Goal: Task Accomplishment & Management: Complete application form

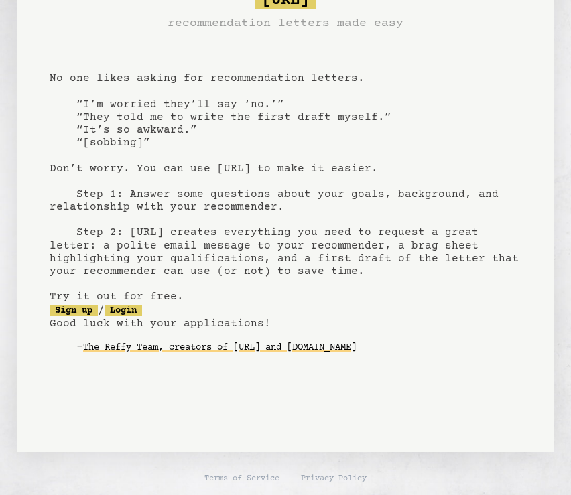
scroll to position [50, 0]
click at [291, 109] on pre "[URL] recommendation letters made easy No one likes asking for recommendation l…" at bounding box center [286, 183] width 472 height 393
drag, startPoint x: 330, startPoint y: 121, endPoint x: 390, endPoint y: 137, distance: 61.8
click at [390, 136] on pre "[URL] recommendation letters made easy No one likes asking for recommendation l…" at bounding box center [286, 183] width 472 height 393
click at [366, 204] on pre "[URL] recommendation letters made easy No one likes asking for recommendation l…" at bounding box center [286, 183] width 472 height 393
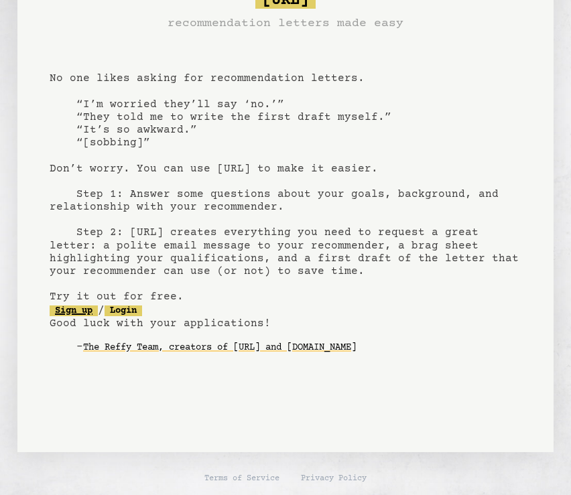
click at [90, 306] on link "Sign up" at bounding box center [74, 311] width 48 height 11
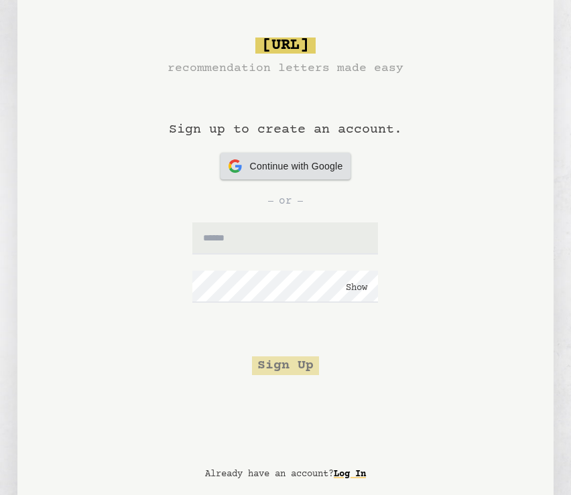
click at [308, 166] on span "Continue with Google" at bounding box center [296, 166] width 93 height 14
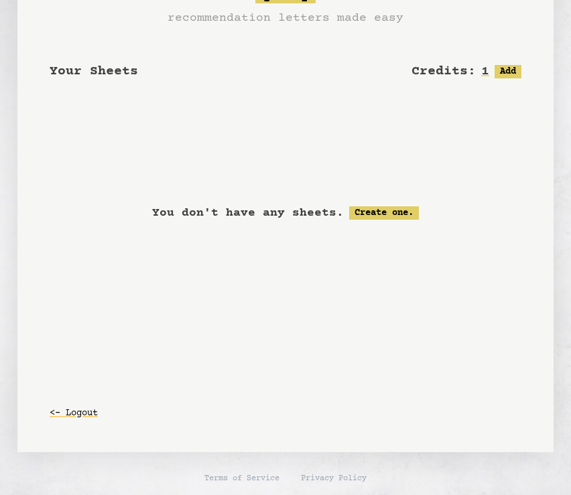
scroll to position [50, 0]
click at [352, 213] on link "Create one." at bounding box center [384, 212] width 70 height 13
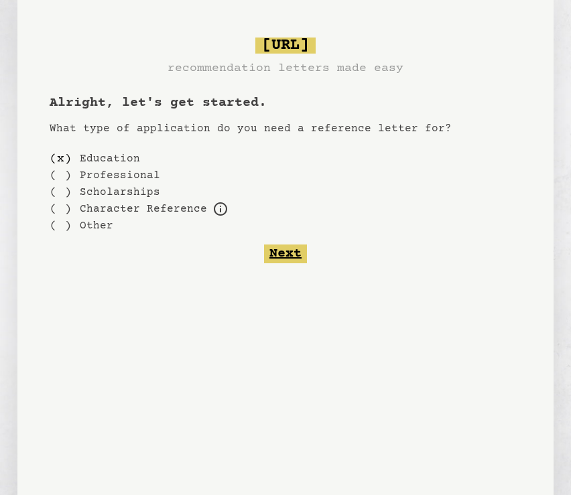
click at [297, 251] on button "Next" at bounding box center [285, 254] width 43 height 19
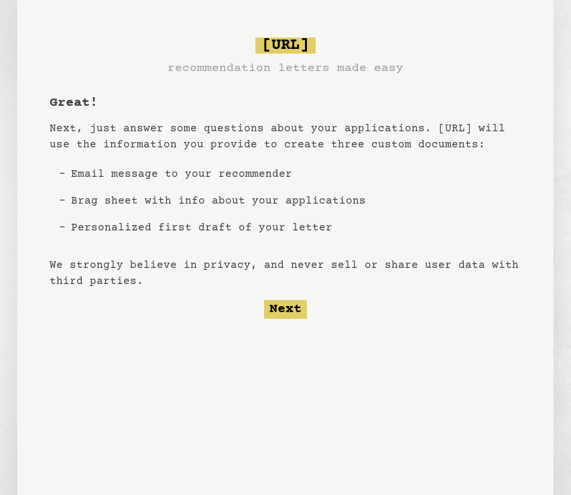
click at [298, 176] on li "Email message to your recommender" at bounding box center [219, 174] width 306 height 27
click at [247, 176] on li "Email message to your recommender" at bounding box center [219, 174] width 306 height 27
click at [116, 174] on li "Email message to your recommender" at bounding box center [219, 174] width 306 height 27
click at [165, 174] on li "Email message to your recommender" at bounding box center [219, 174] width 306 height 27
click at [279, 310] on button "Next" at bounding box center [285, 309] width 43 height 19
